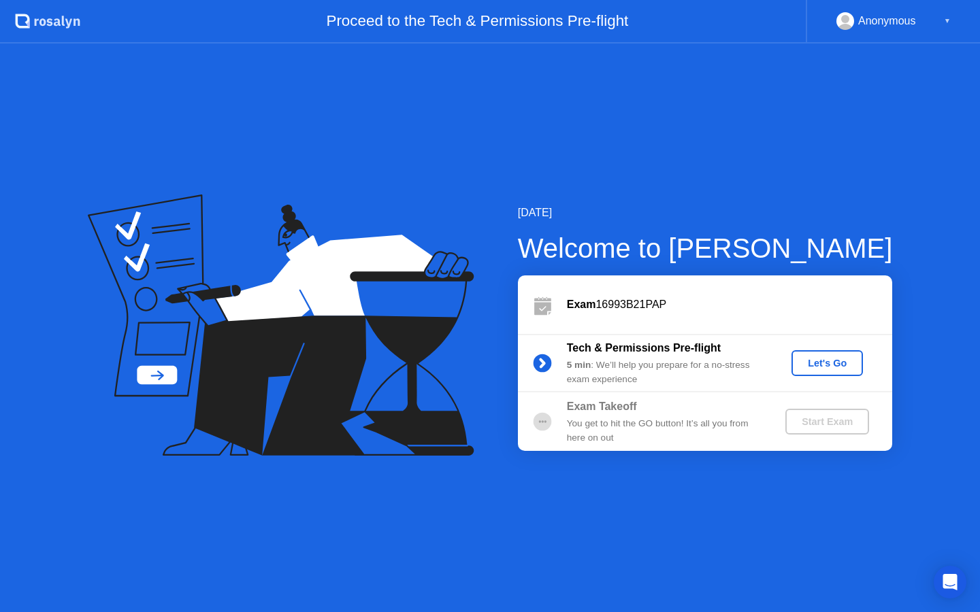
click at [821, 363] on div "Let's Go" at bounding box center [827, 363] width 61 height 11
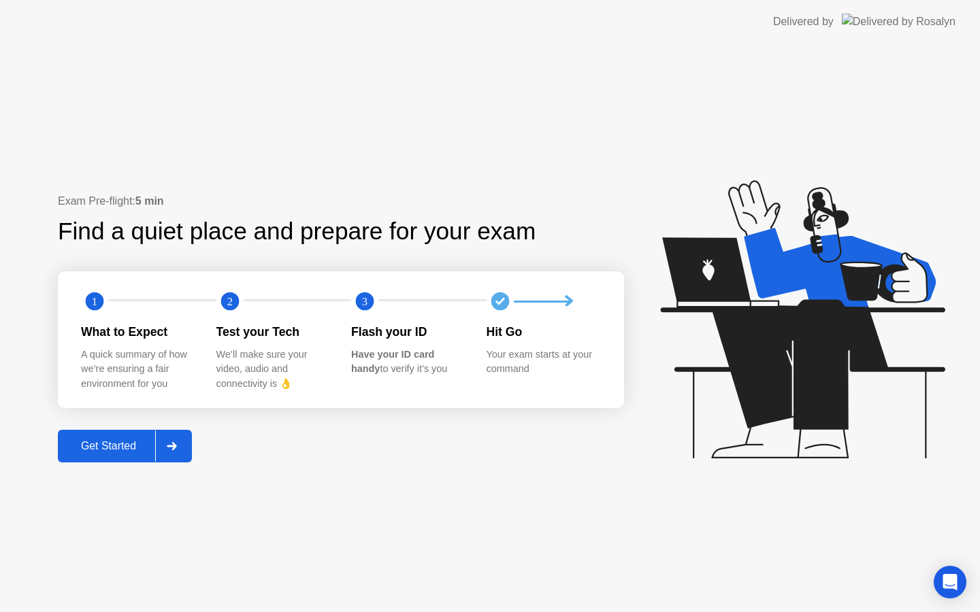
click at [128, 446] on div "Get Started" at bounding box center [108, 446] width 93 height 12
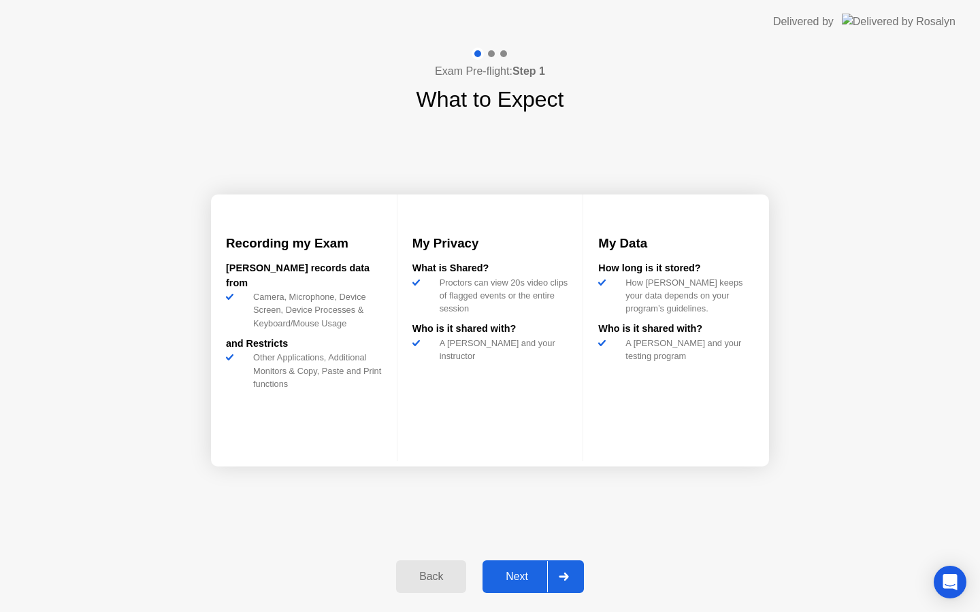
click at [520, 583] on div "Next" at bounding box center [516, 577] width 61 height 12
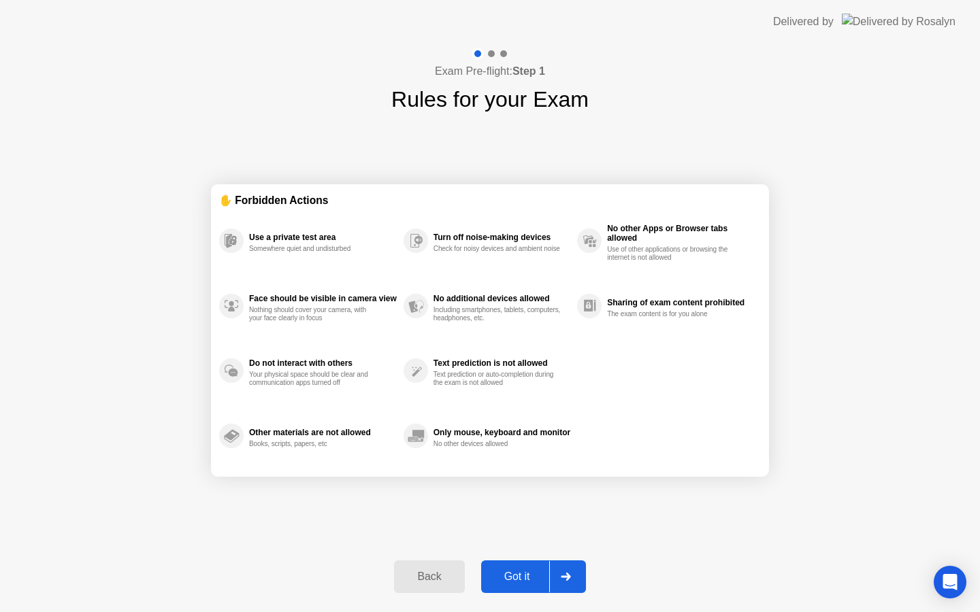
click at [520, 583] on div "Got it" at bounding box center [517, 577] width 64 height 12
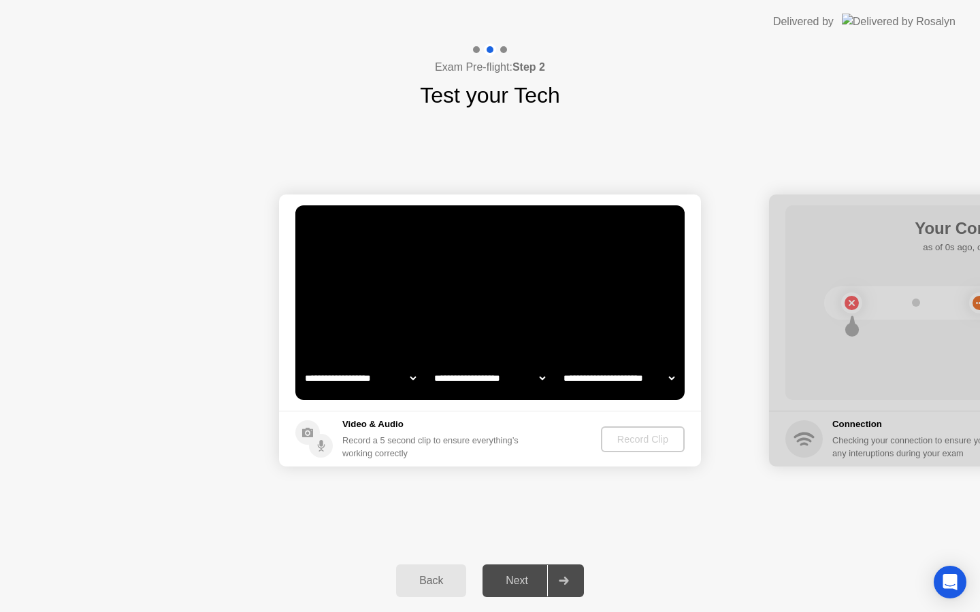
select select "**********"
select select "*******"
click at [626, 445] on div "Record Clip" at bounding box center [643, 439] width 73 height 11
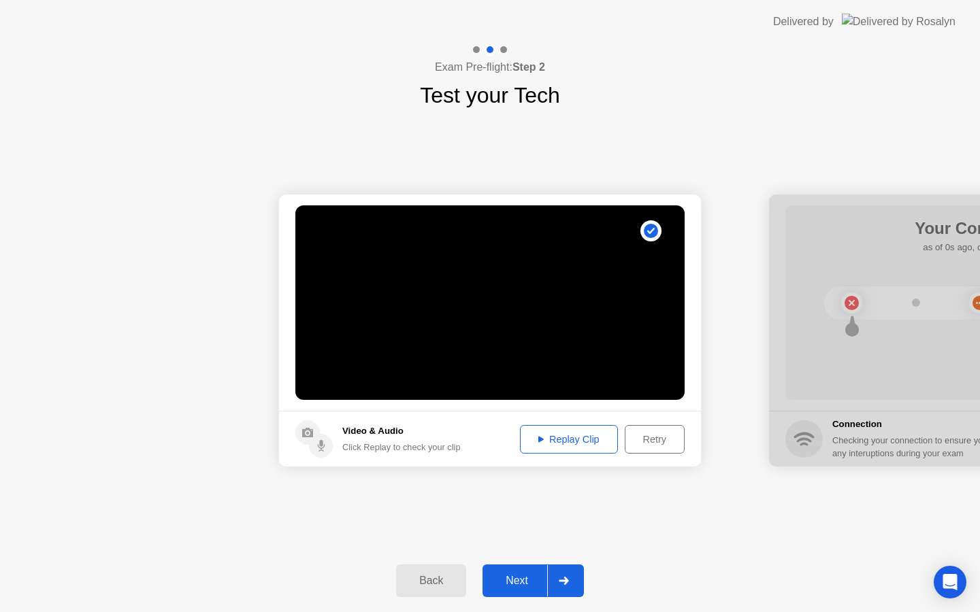
click at [591, 440] on div "Replay Clip" at bounding box center [568, 439] width 88 height 11
click at [516, 576] on div "Next" at bounding box center [516, 581] width 61 height 12
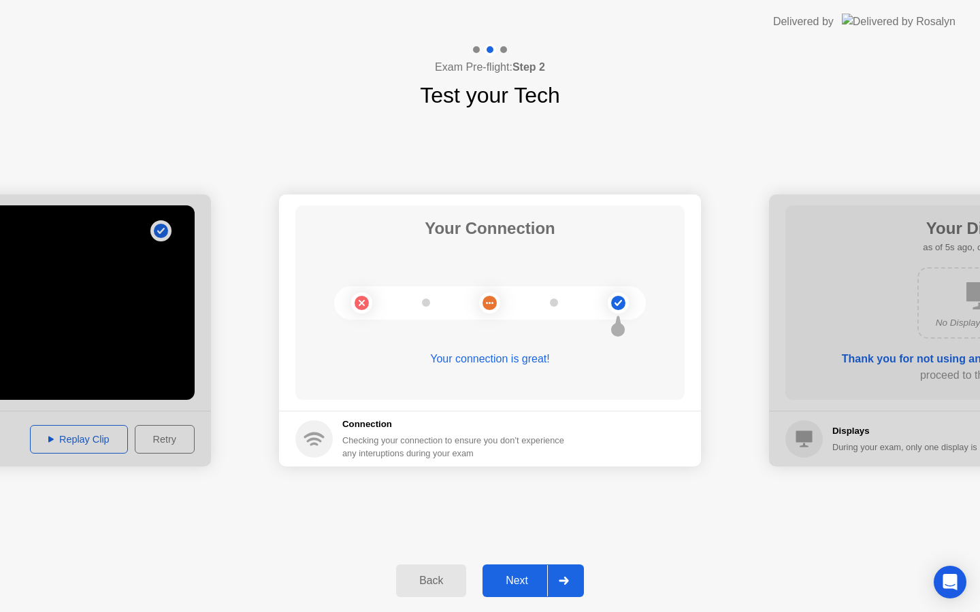
click at [514, 582] on div "Next" at bounding box center [516, 581] width 61 height 12
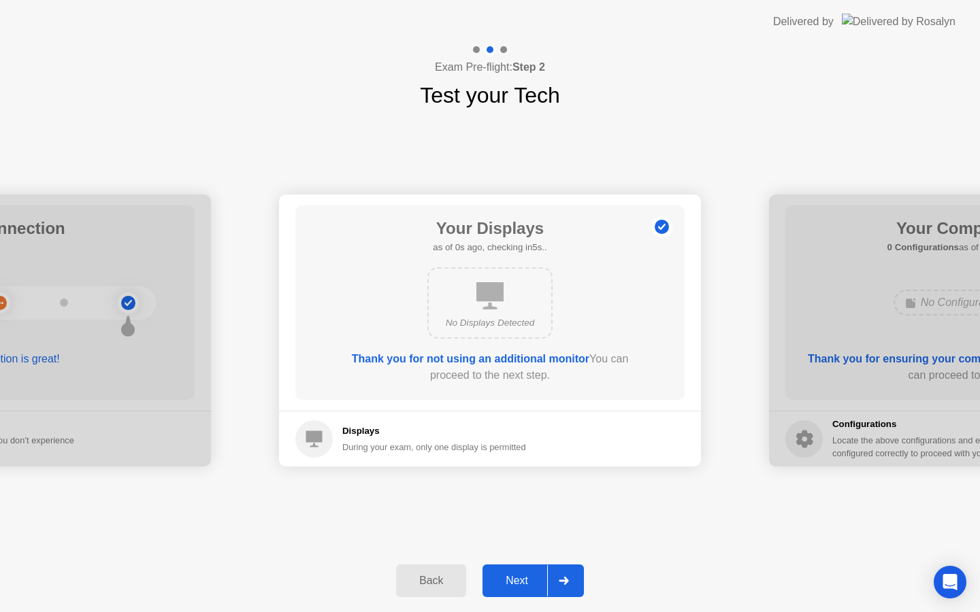
click at [514, 582] on div "Next" at bounding box center [516, 581] width 61 height 12
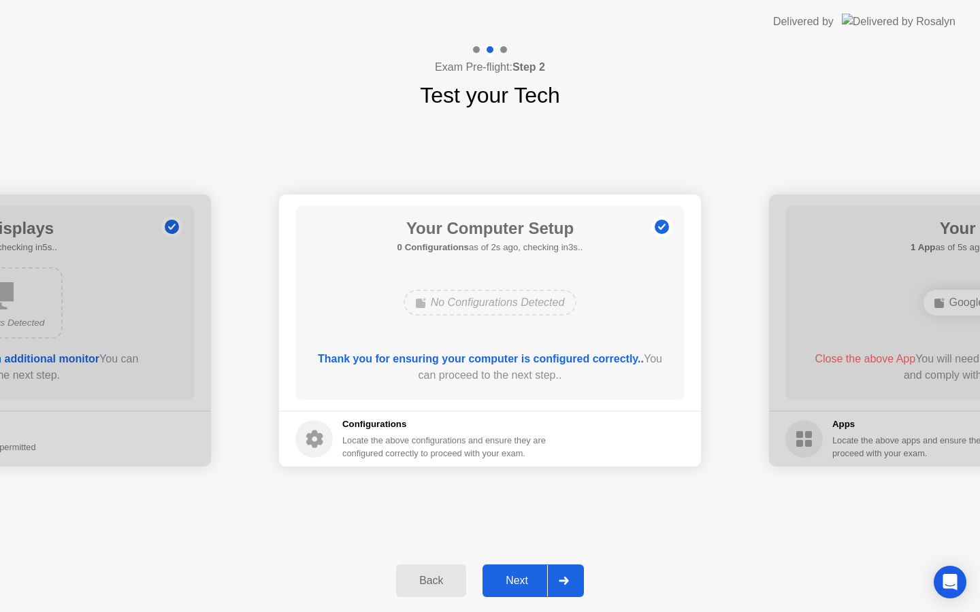
click at [514, 582] on div "Next" at bounding box center [516, 581] width 61 height 12
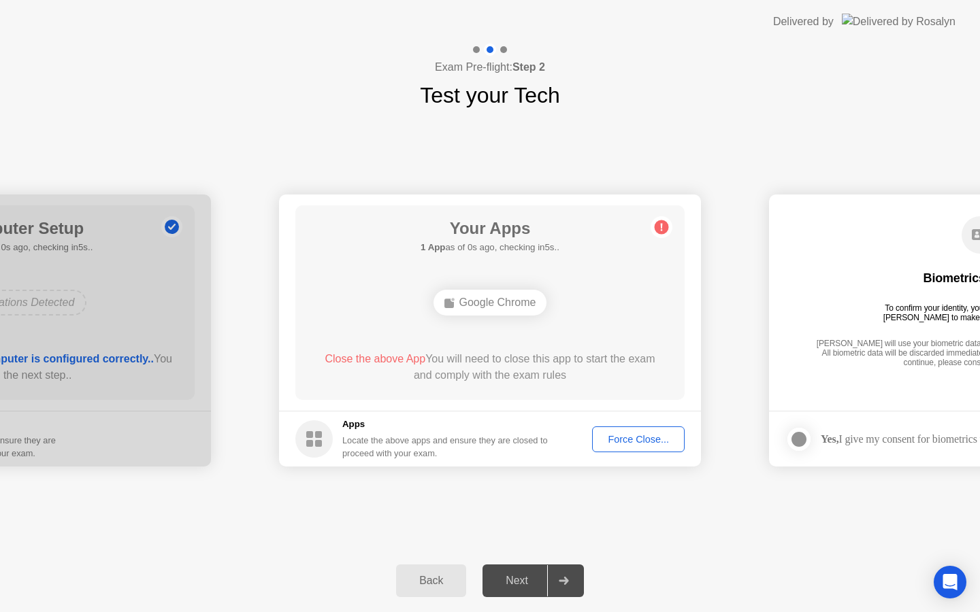
click at [629, 448] on button "Force Close..." at bounding box center [638, 439] width 93 height 26
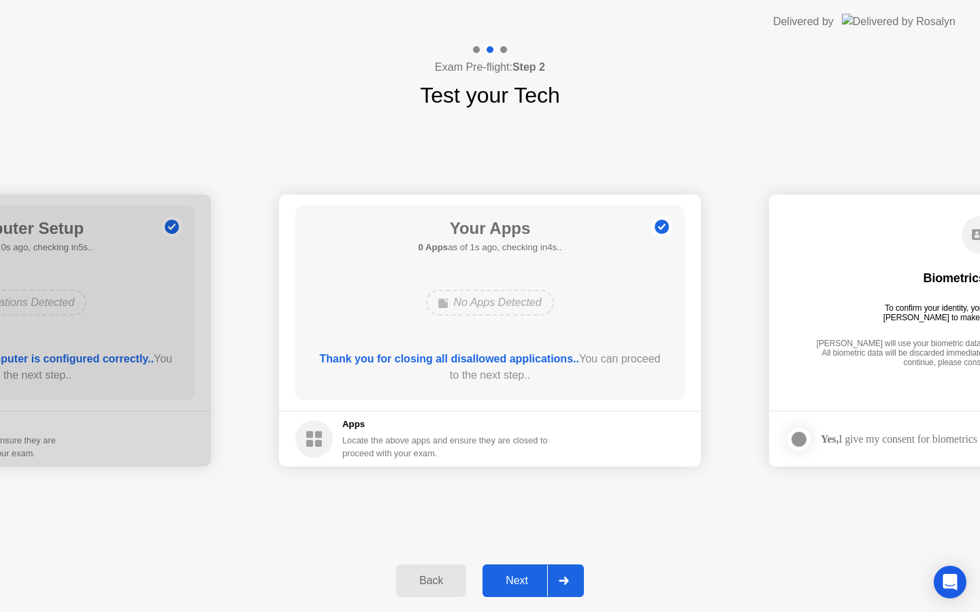
click at [496, 586] on div "Next" at bounding box center [516, 581] width 61 height 12
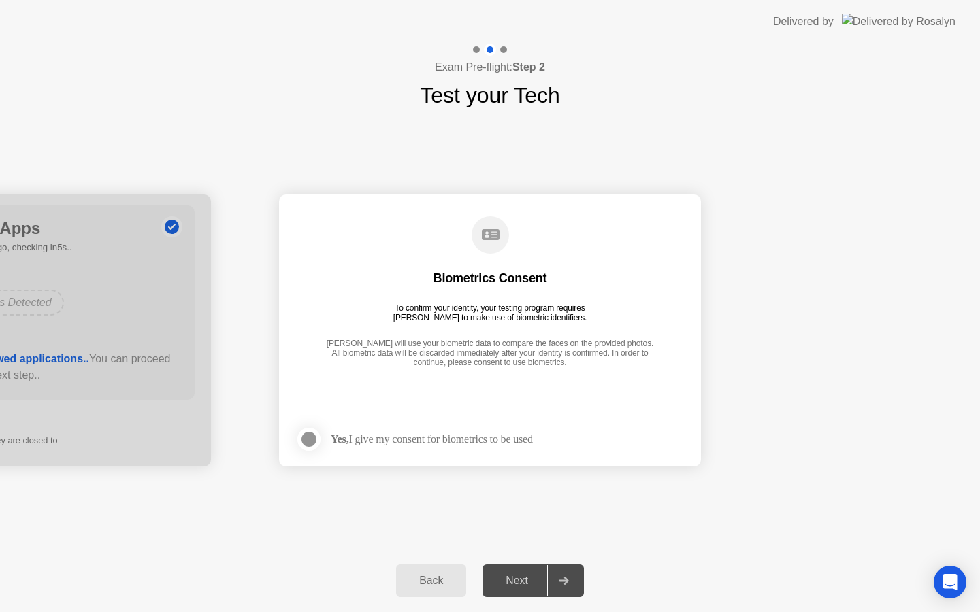
click at [308, 438] on div at bounding box center [309, 439] width 16 height 16
click at [516, 580] on div "Next" at bounding box center [516, 581] width 61 height 12
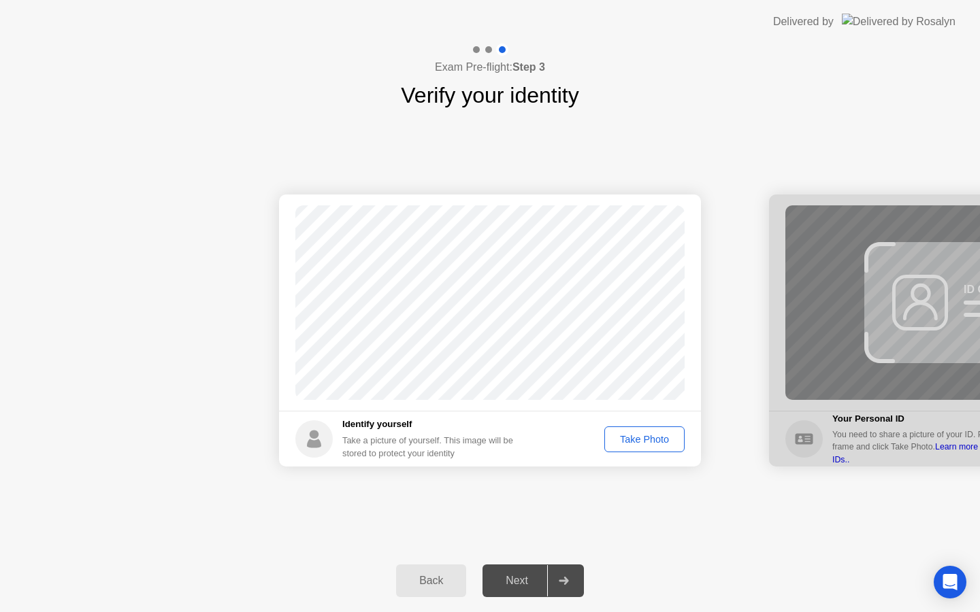
click at [649, 442] on div "Take Photo" at bounding box center [644, 439] width 71 height 11
click at [497, 584] on div "Next" at bounding box center [516, 581] width 61 height 12
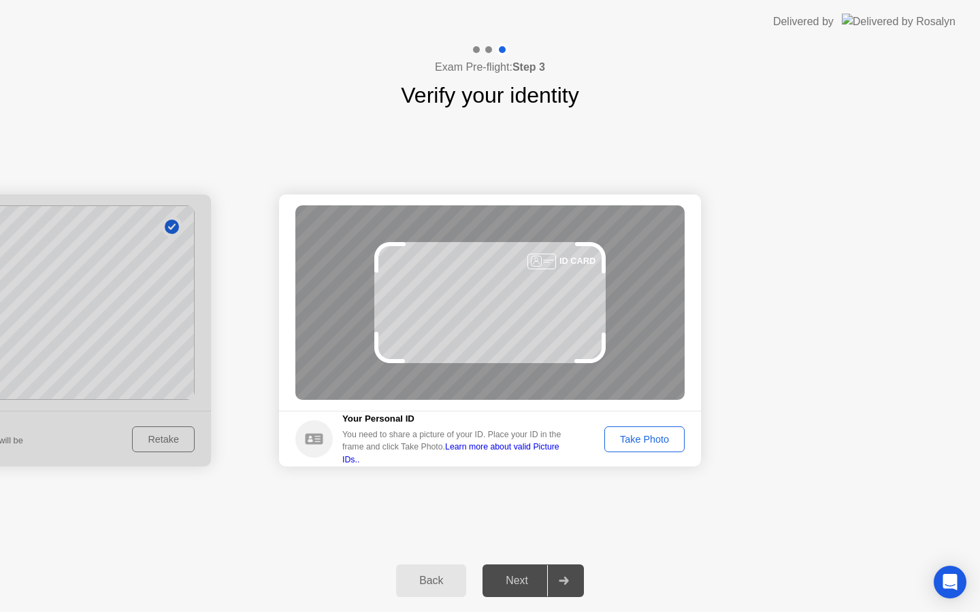
click at [640, 434] on div "Take Photo" at bounding box center [644, 439] width 71 height 11
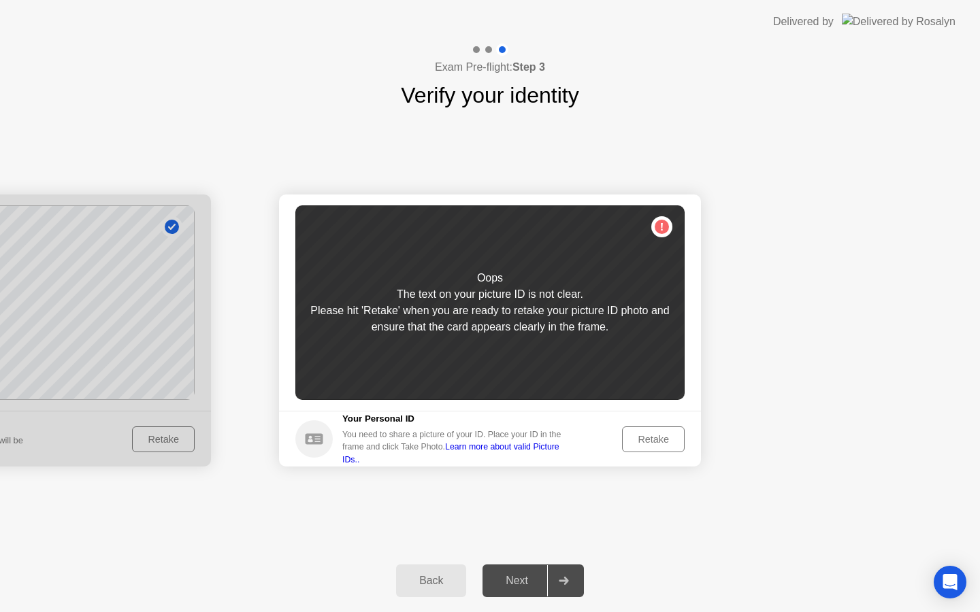
click at [643, 445] on div "Retake" at bounding box center [652, 439] width 53 height 11
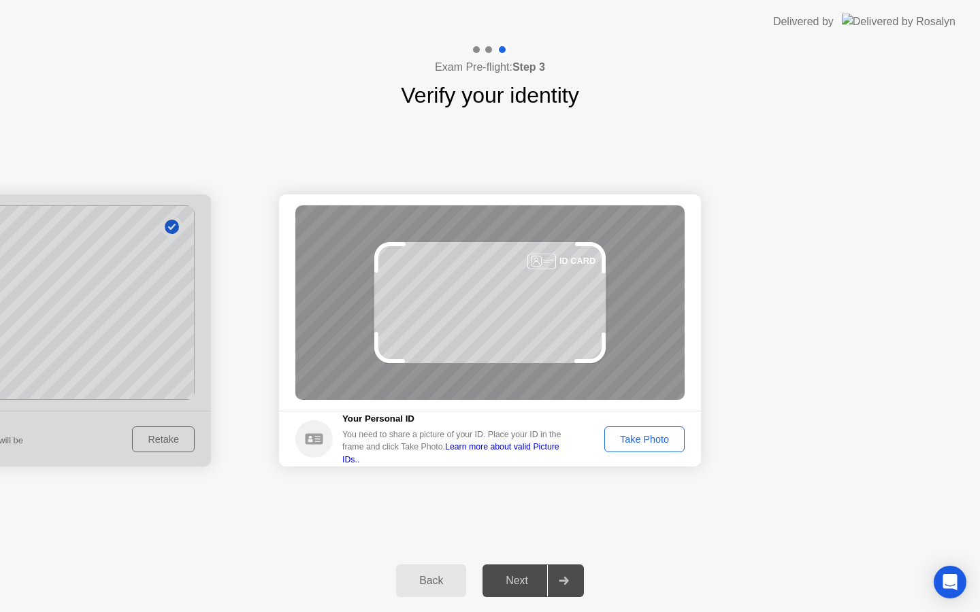
click at [621, 453] on footer "Your Personal ID You need to share a picture of your ID. Place your ID in the f…" at bounding box center [490, 439] width 422 height 56
click at [626, 445] on div "Take Photo" at bounding box center [644, 439] width 71 height 11
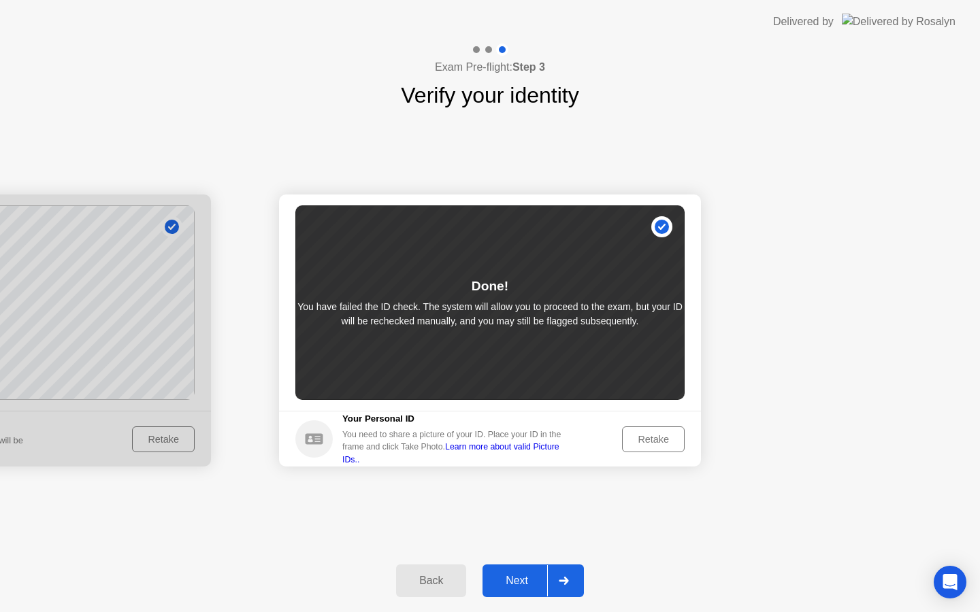
click at [514, 584] on div "Next" at bounding box center [516, 581] width 61 height 12
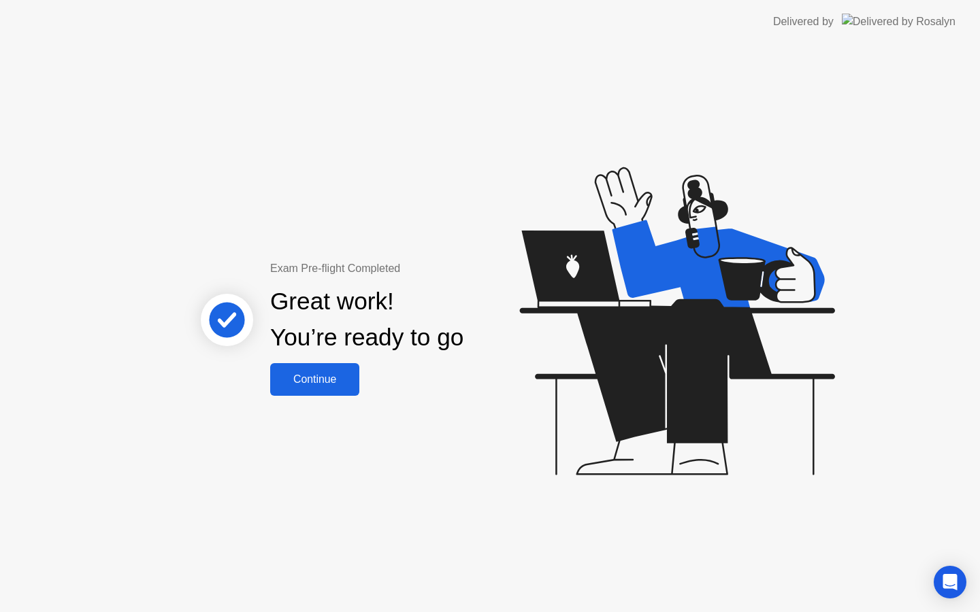
click at [320, 383] on div "Continue" at bounding box center [314, 379] width 81 height 12
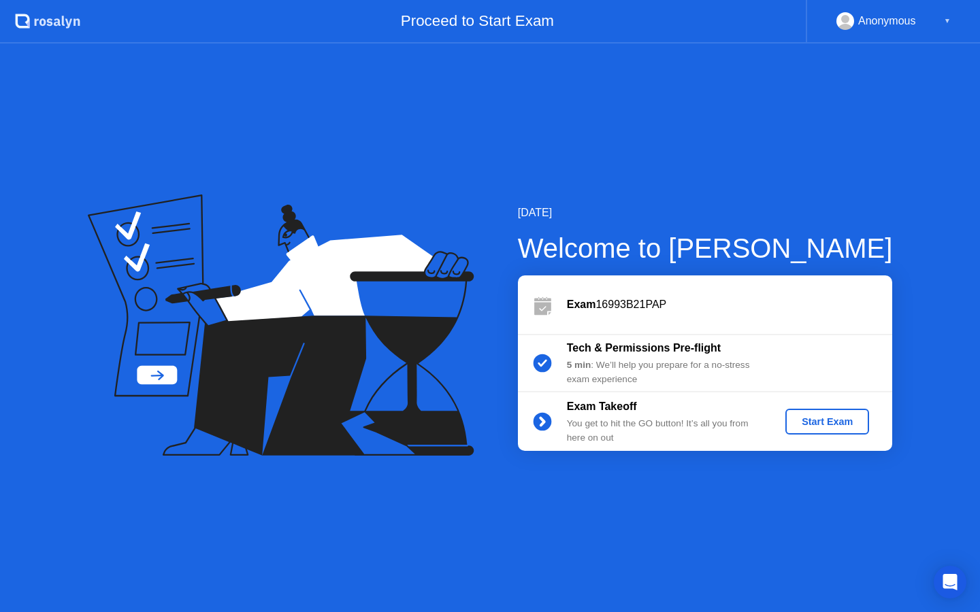
click at [810, 410] on button "Start Exam" at bounding box center [827, 422] width 84 height 26
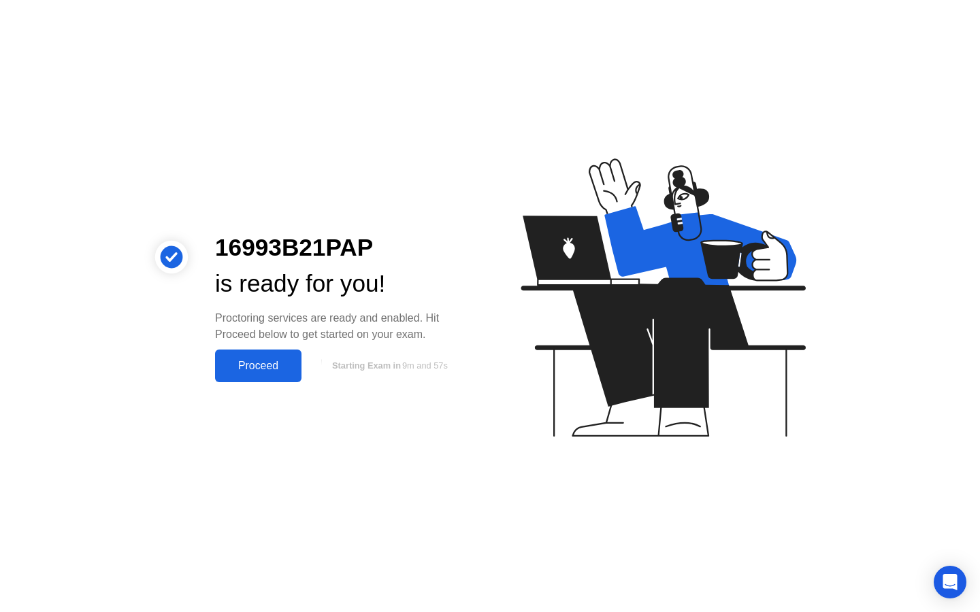
click at [256, 378] on button "Proceed" at bounding box center [258, 366] width 86 height 33
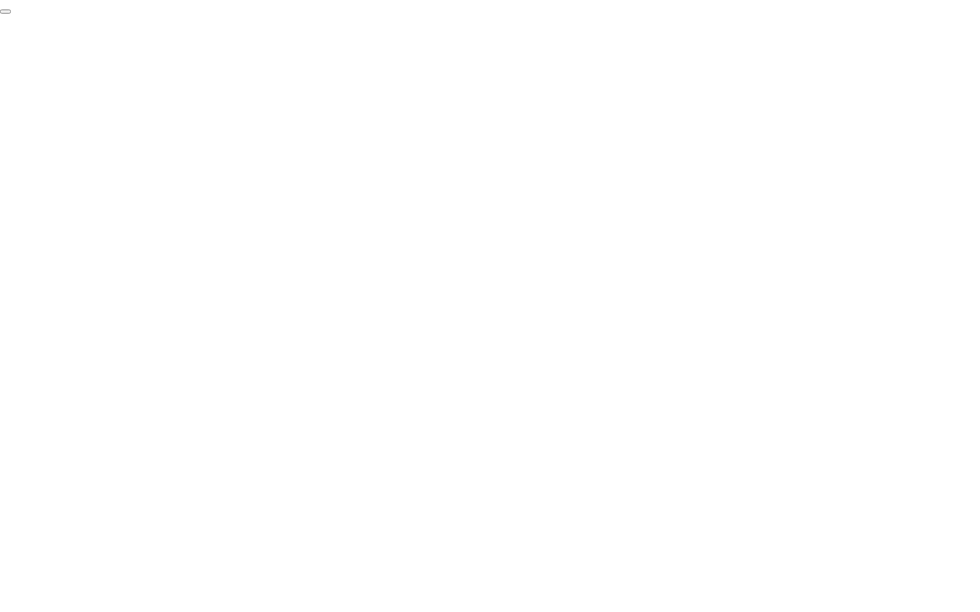
click div "End Proctoring Session"
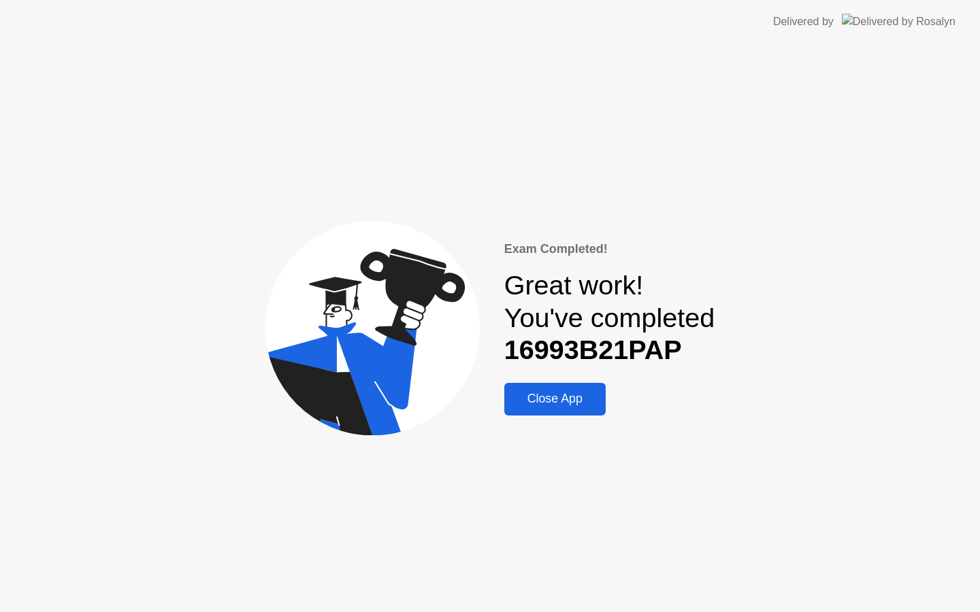
click at [559, 406] on div "Close App" at bounding box center [554, 399] width 93 height 14
